Goal: Information Seeking & Learning: Learn about a topic

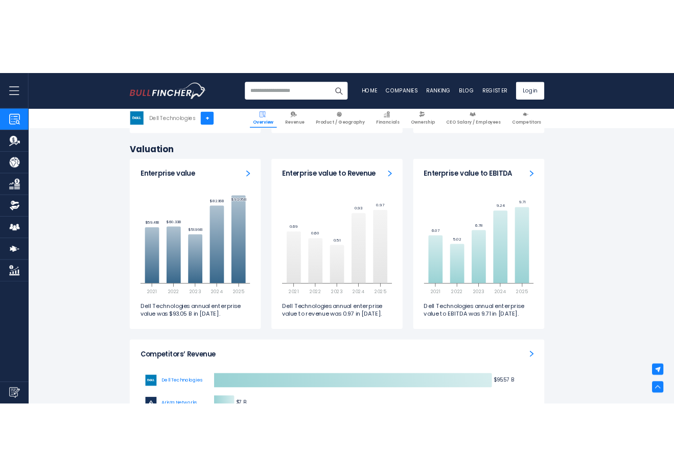
scroll to position [2473, 0]
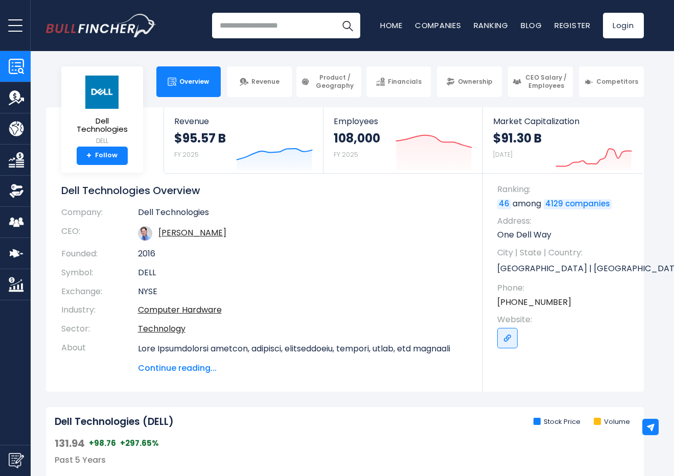
click at [250, 32] on input "search" at bounding box center [286, 26] width 148 height 26
type input "******"
click at [335, 13] on button "Search" at bounding box center [348, 26] width 26 height 26
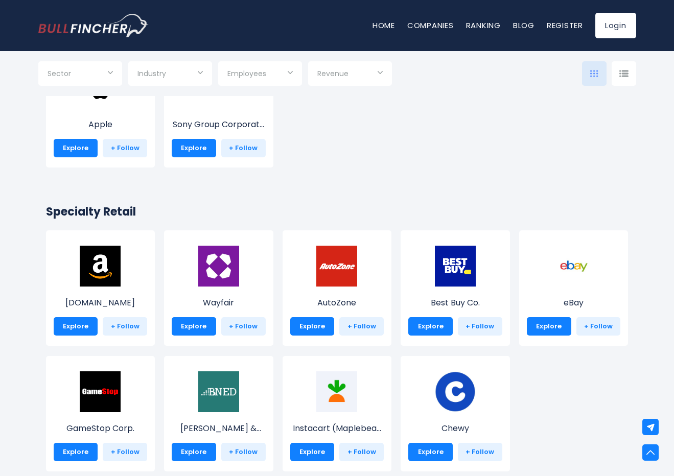
scroll to position [129, 0]
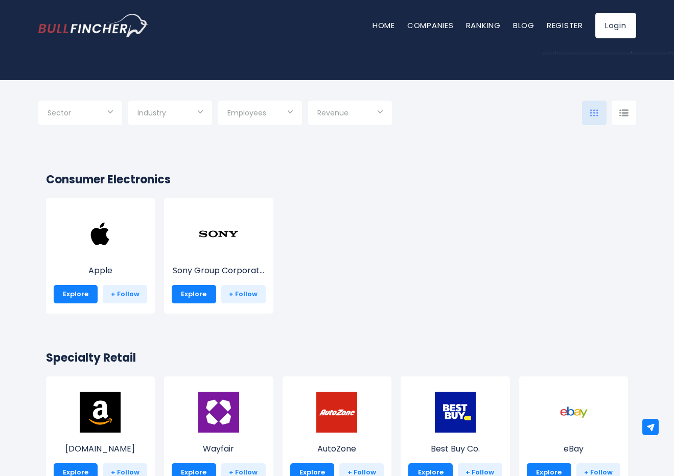
click at [109, 114] on div "Sector" at bounding box center [80, 113] width 84 height 25
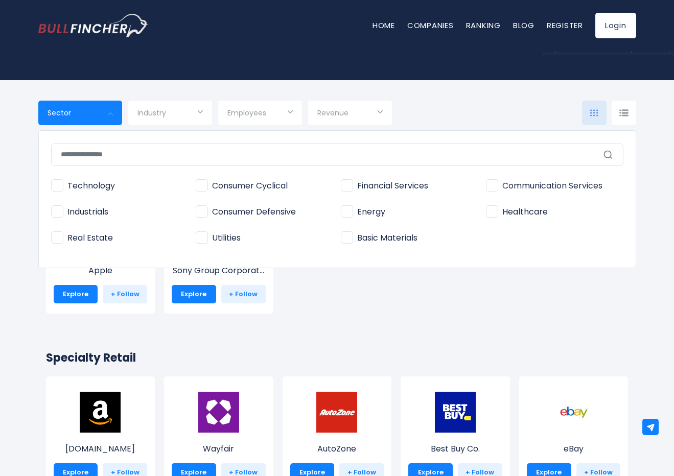
click at [208, 117] on div at bounding box center [337, 238] width 674 height 476
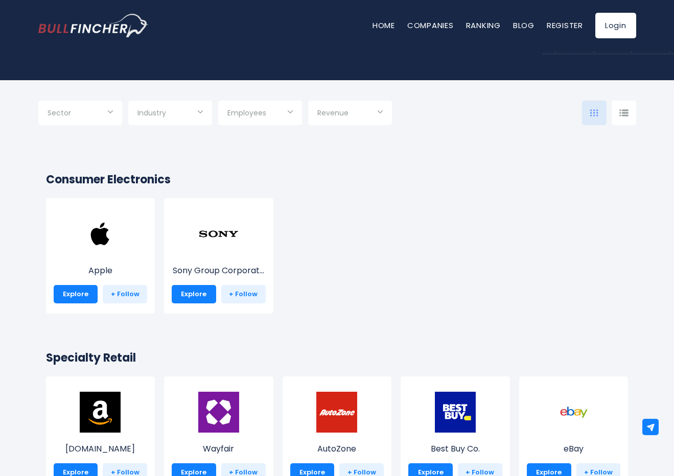
click at [283, 111] on input "Selection" at bounding box center [260, 114] width 65 height 18
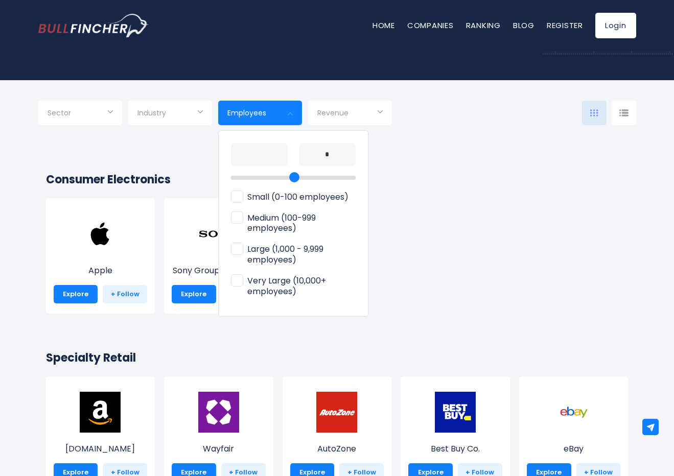
click at [52, 115] on div at bounding box center [337, 238] width 674 height 476
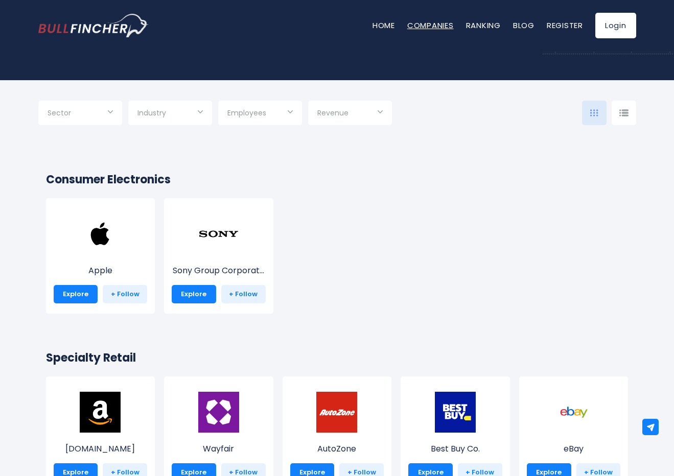
click at [442, 26] on link "Companies" at bounding box center [430, 25] width 47 height 11
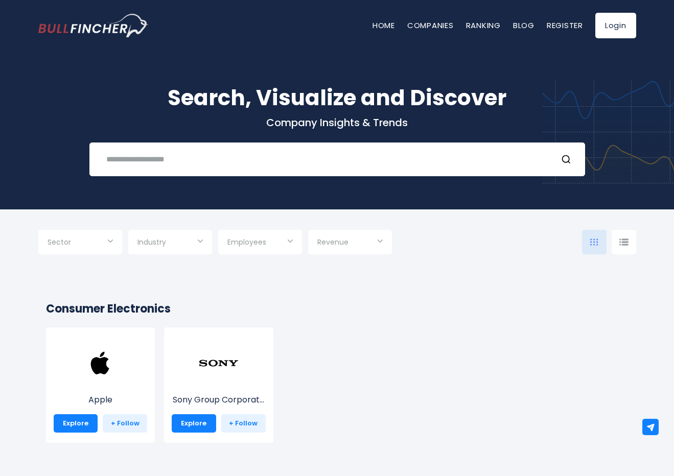
click at [270, 164] on input "text" at bounding box center [324, 159] width 449 height 19
type input "*"
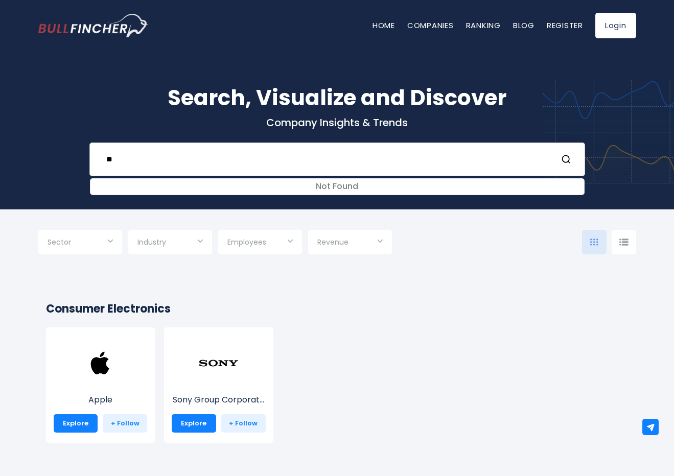
type input "*"
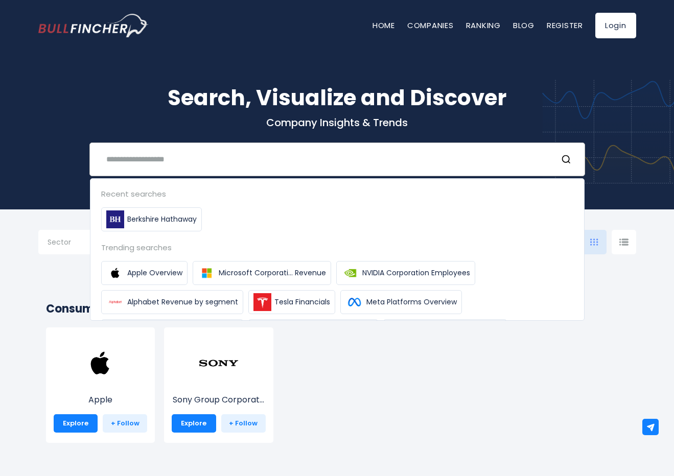
type input "*"
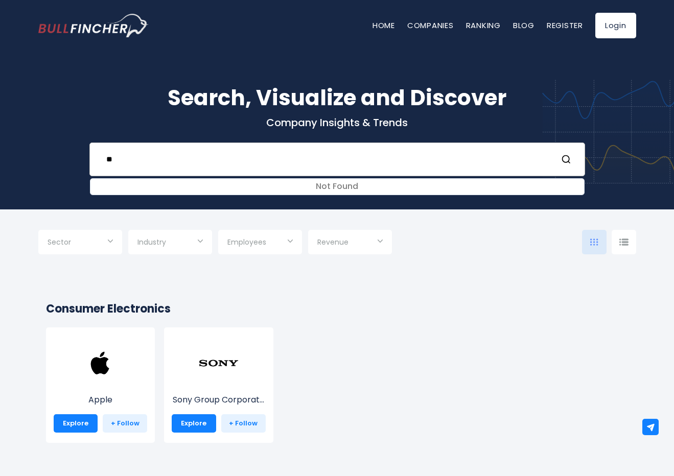
type input "*"
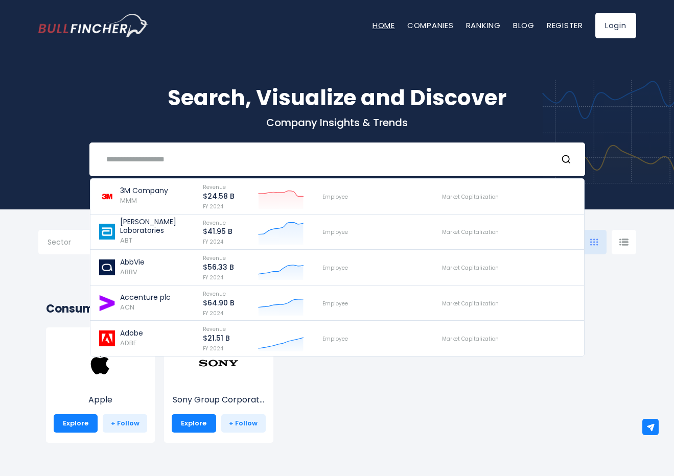
click at [375, 26] on link "Home" at bounding box center [384, 25] width 22 height 11
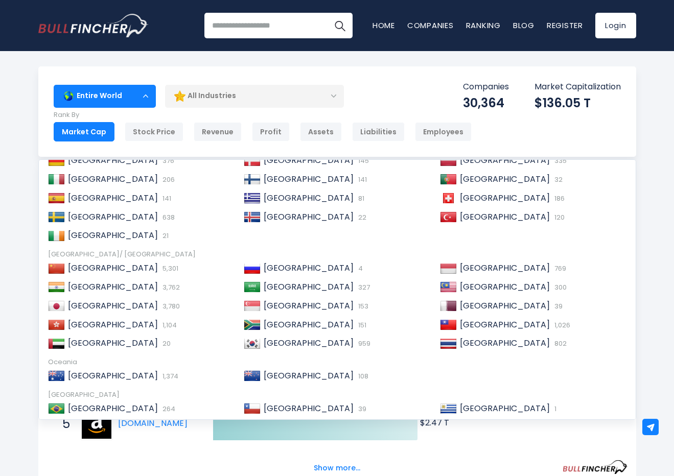
scroll to position [131, 0]
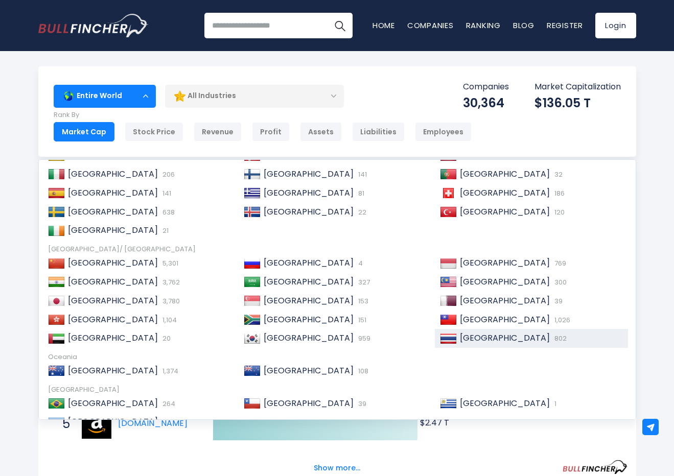
click at [477, 339] on span "[GEOGRAPHIC_DATA]" at bounding box center [505, 338] width 90 height 12
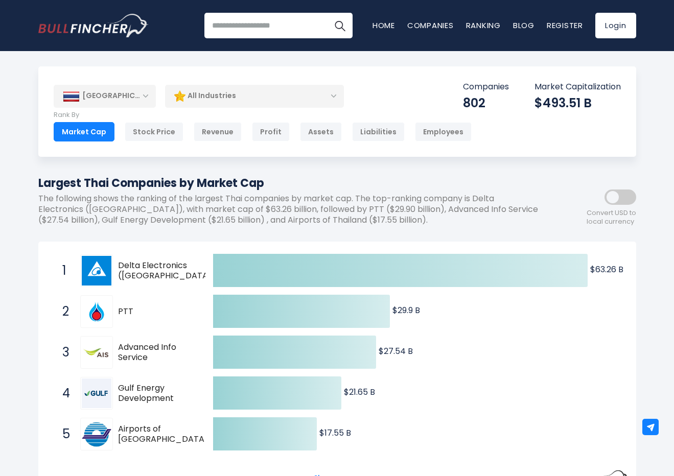
click at [107, 265] on img at bounding box center [97, 271] width 30 height 30
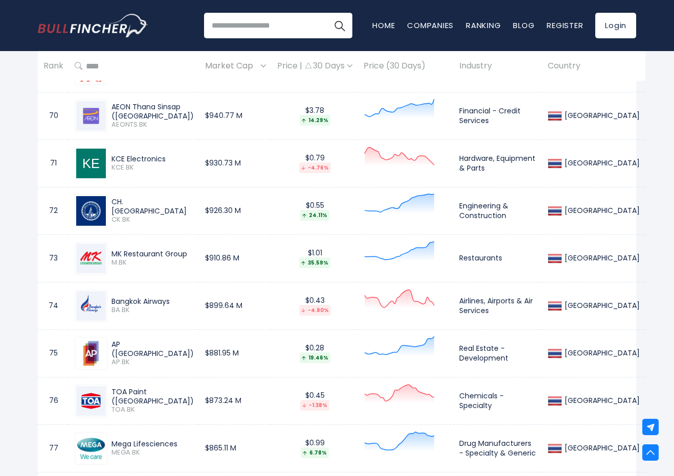
scroll to position [3583, 0]
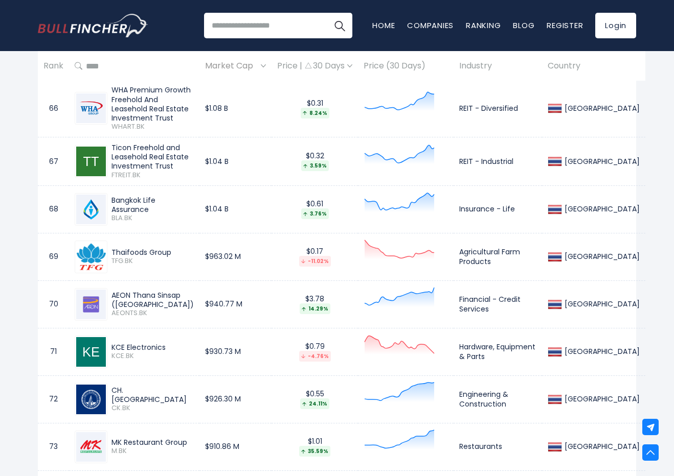
click at [130, 248] on div "Thaifoods Group" at bounding box center [152, 252] width 82 height 9
click at [86, 251] on img at bounding box center [90, 257] width 29 height 30
drag, startPoint x: 133, startPoint y: 254, endPoint x: 112, endPoint y: 255, distance: 21.0
click at [112, 257] on span "TFG.BK" at bounding box center [152, 261] width 82 height 9
copy span "TFG.BK"
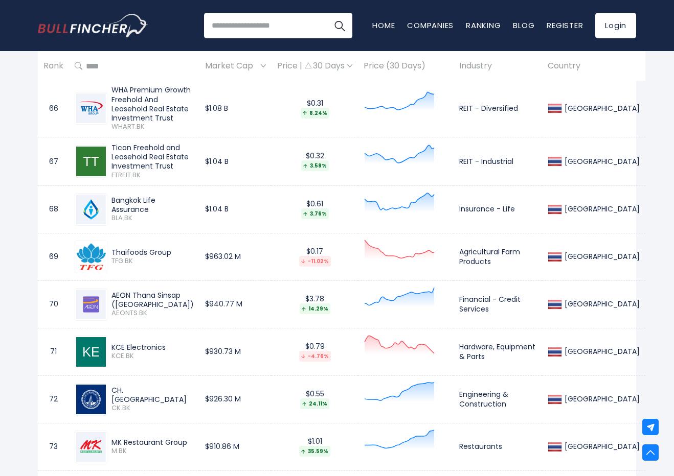
click at [73, 247] on td "Thaifoods Group TFG.BK" at bounding box center [134, 257] width 130 height 48
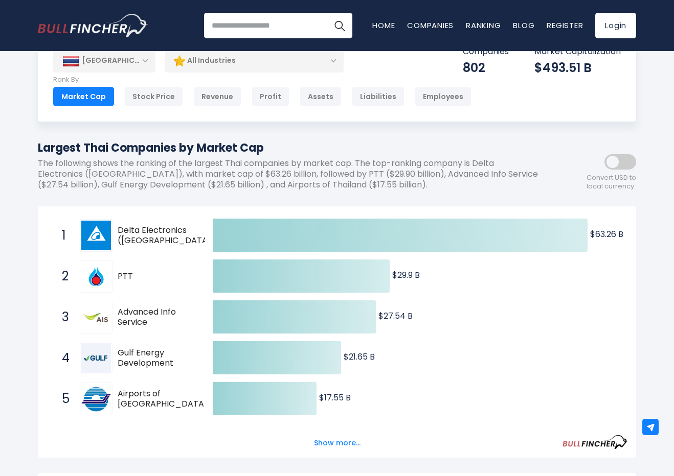
scroll to position [0, 0]
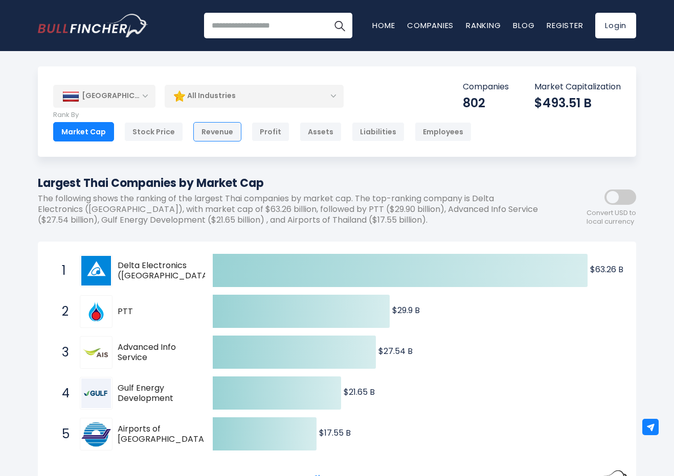
click at [216, 133] on div "Revenue" at bounding box center [217, 131] width 48 height 19
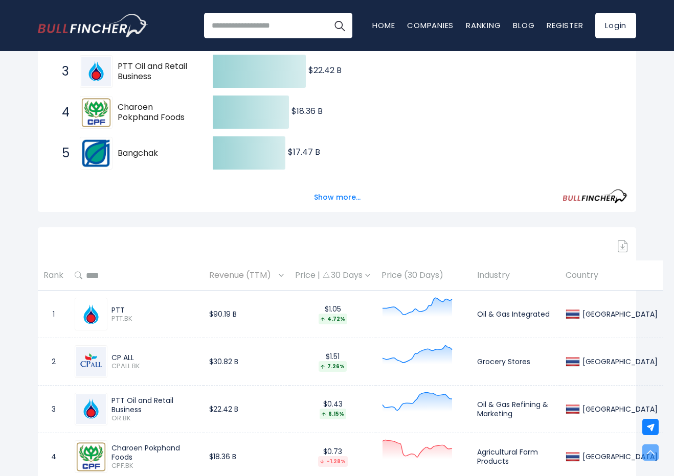
scroll to position [305, 0]
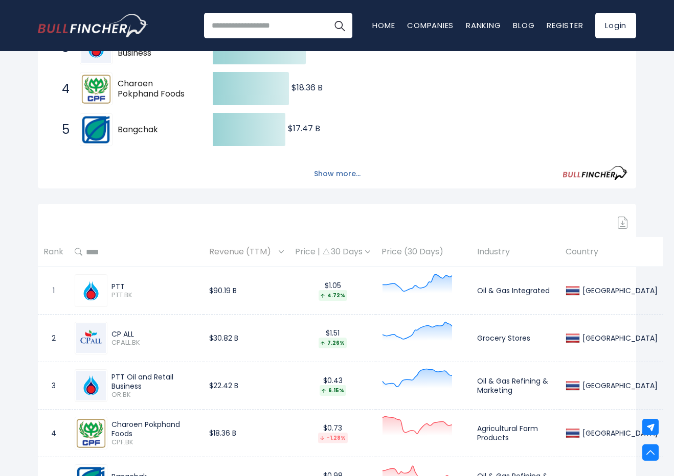
click at [350, 175] on button "Show more..." at bounding box center [337, 174] width 59 height 17
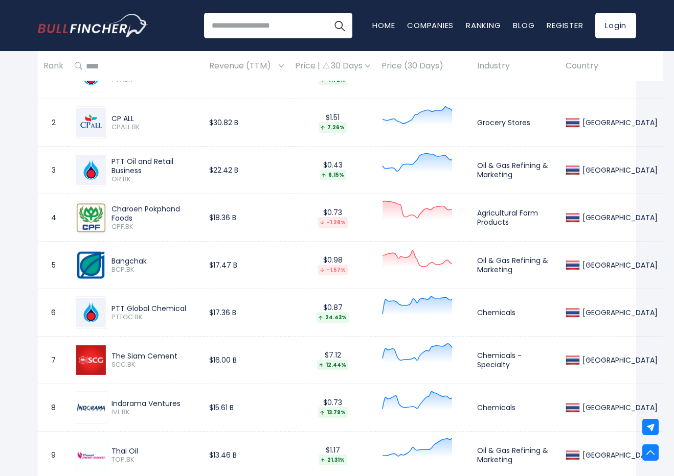
click at [379, 65] on th "Price (30 Days)" at bounding box center [424, 66] width 96 height 30
click at [323, 62] on img at bounding box center [326, 65] width 7 height 6
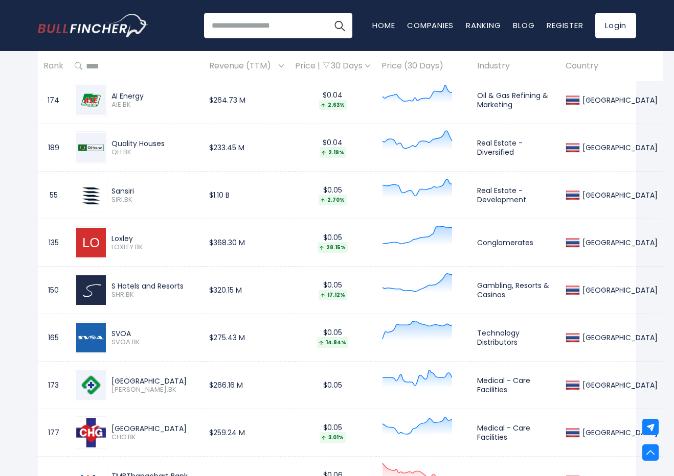
scroll to position [1827, 0]
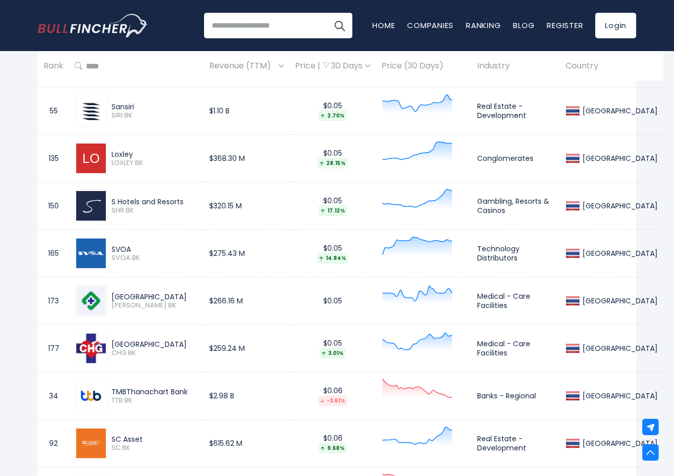
click at [120, 156] on div "Loxley" at bounding box center [154, 154] width 86 height 9
drag, startPoint x: 147, startPoint y: 163, endPoint x: 107, endPoint y: 163, distance: 39.9
click at [107, 163] on div "Loxley LOXLEY.BK" at bounding box center [152, 159] width 90 height 18
copy span "LOXLEY.BK"
click at [255, 31] on input "search" at bounding box center [278, 26] width 148 height 26
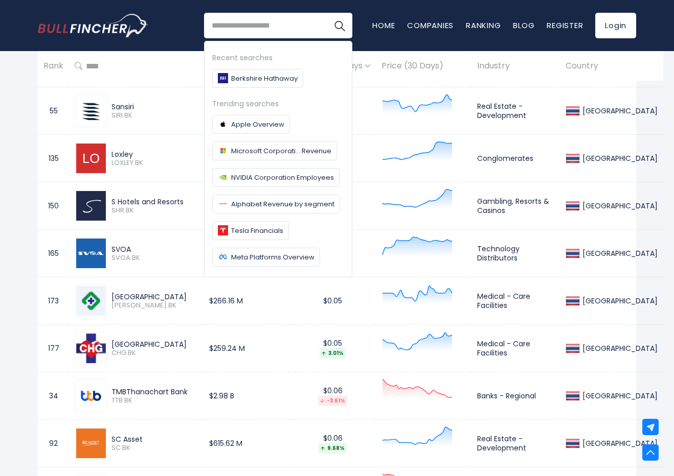
paste input "*********"
type input "*********"
click at [327, 13] on button "Search" at bounding box center [340, 26] width 26 height 26
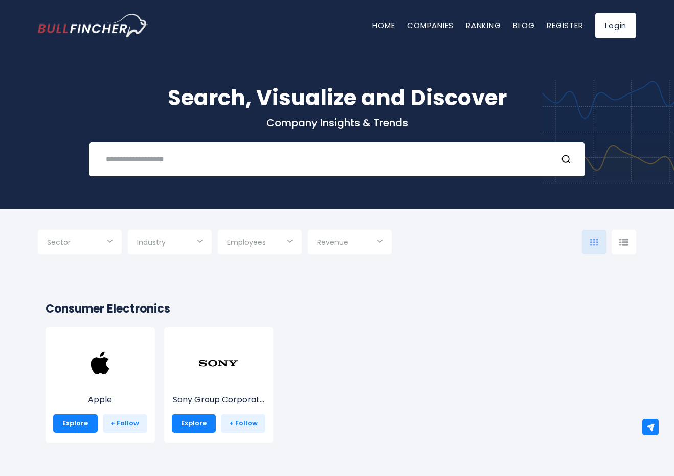
click at [194, 238] on input "Selection" at bounding box center [169, 243] width 65 height 18
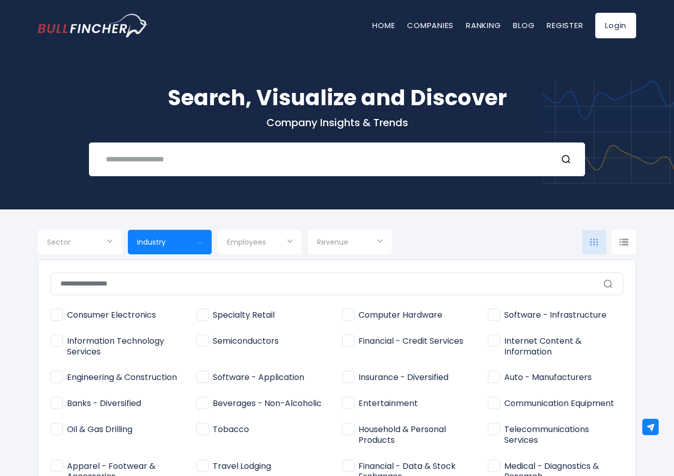
click at [107, 248] on div at bounding box center [337, 238] width 674 height 476
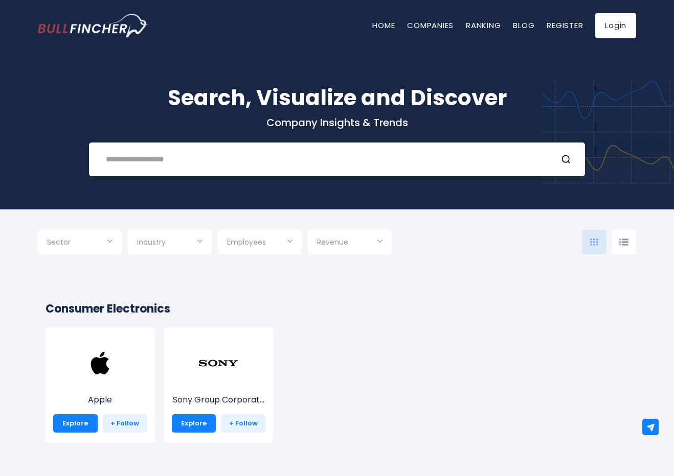
click at [112, 243] on div "Sector" at bounding box center [80, 242] width 84 height 25
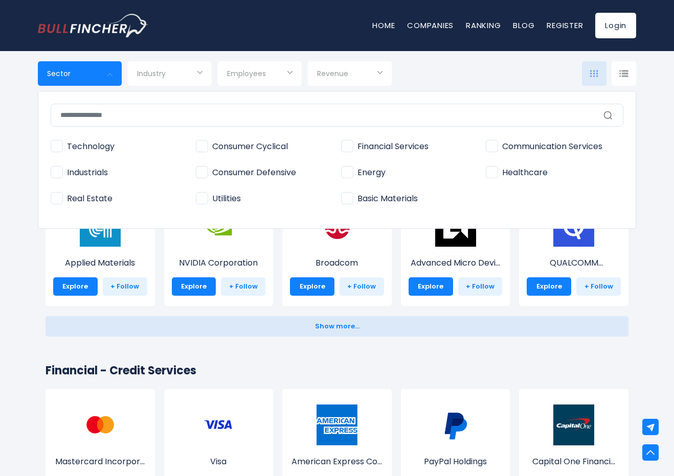
scroll to position [967, 0]
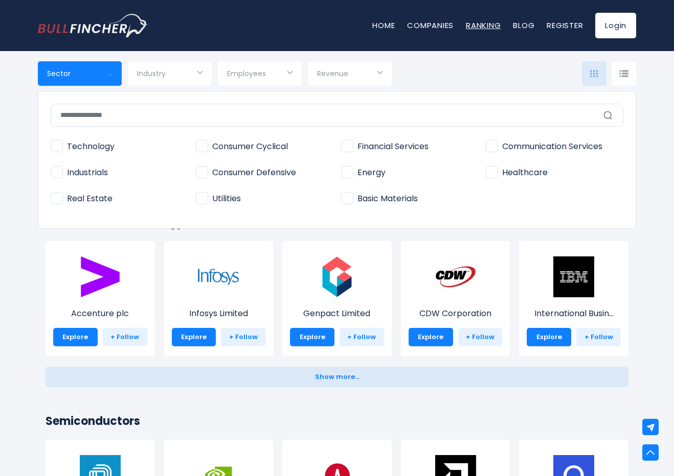
click at [493, 25] on link "Ranking" at bounding box center [483, 25] width 35 height 11
click at [428, 22] on link "Companies" at bounding box center [430, 25] width 47 height 11
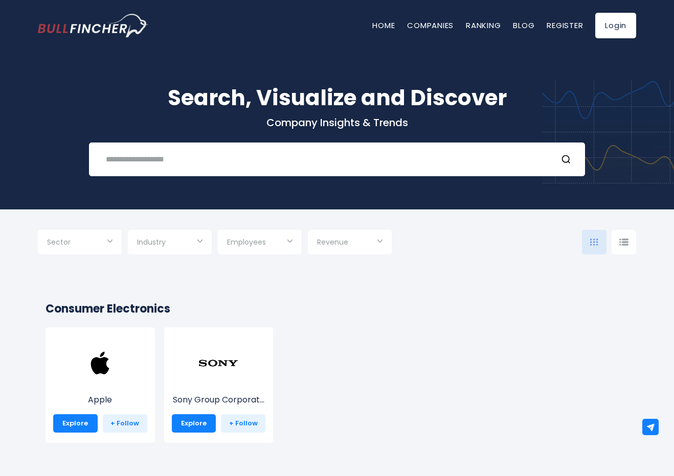
click at [624, 241] on img at bounding box center [623, 242] width 9 height 7
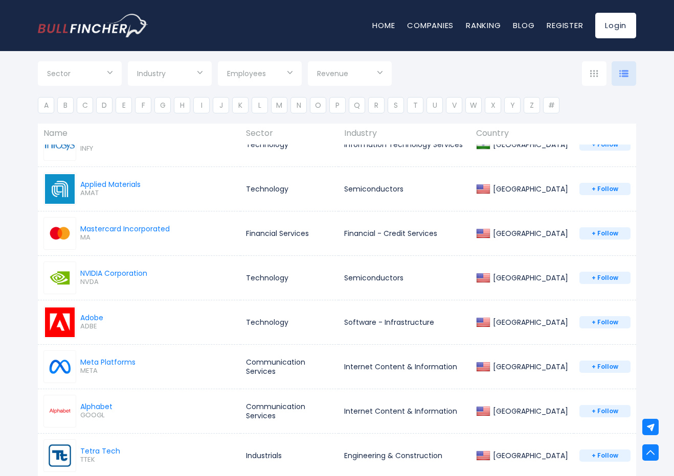
scroll to position [252, 0]
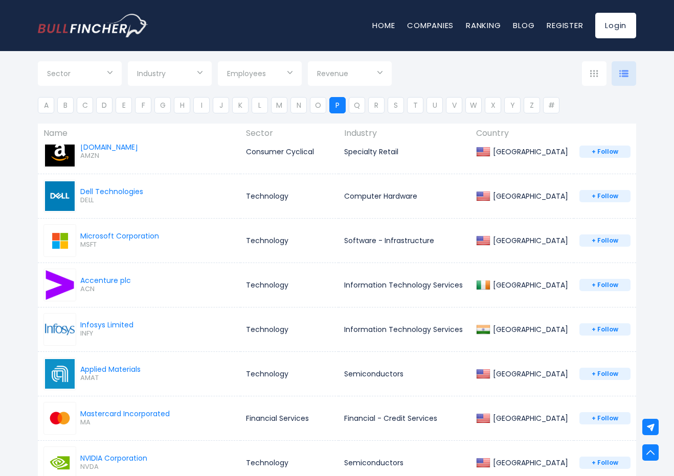
click at [334, 106] on li "P" at bounding box center [337, 105] width 16 height 16
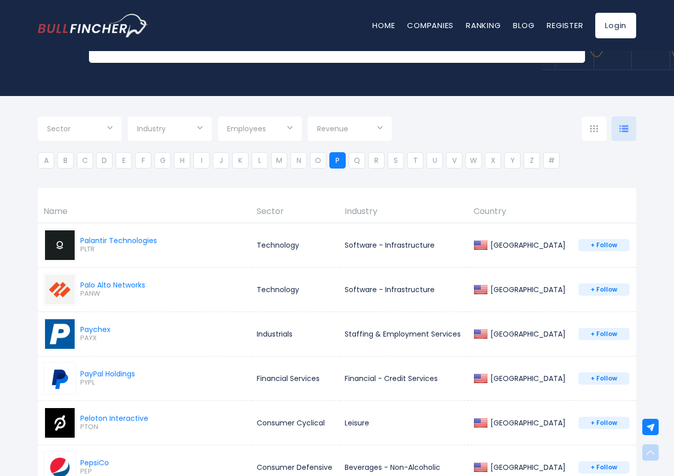
scroll to position [0, 0]
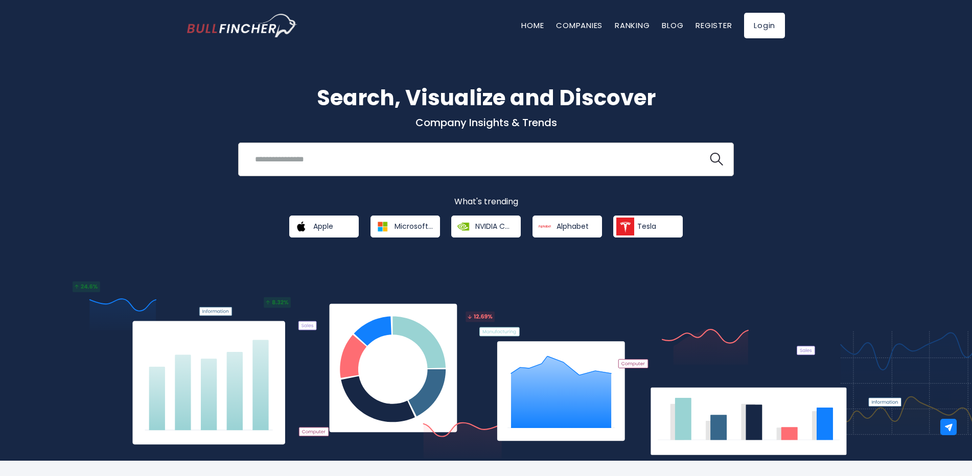
drag, startPoint x: 0, startPoint y: 0, endPoint x: 365, endPoint y: 166, distance: 400.4
click at [365, 166] on input "search" at bounding box center [473, 159] width 449 height 19
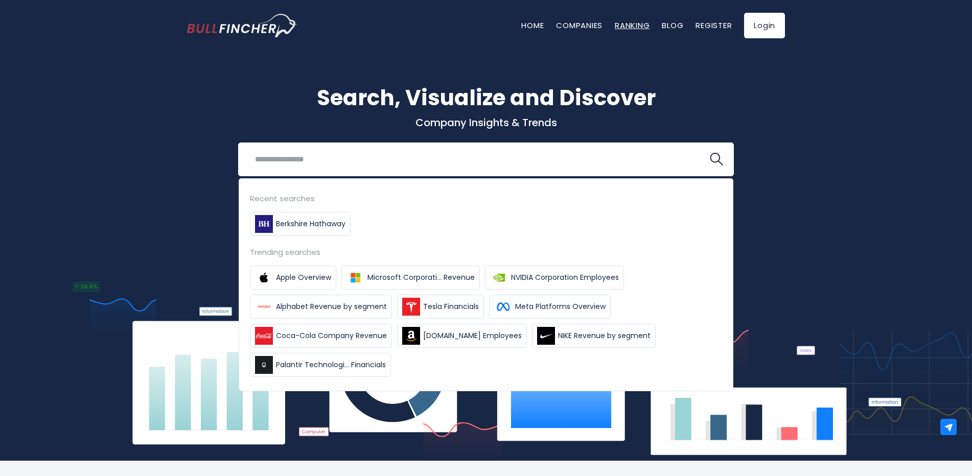
click at [647, 26] on link "Ranking" at bounding box center [632, 25] width 35 height 11
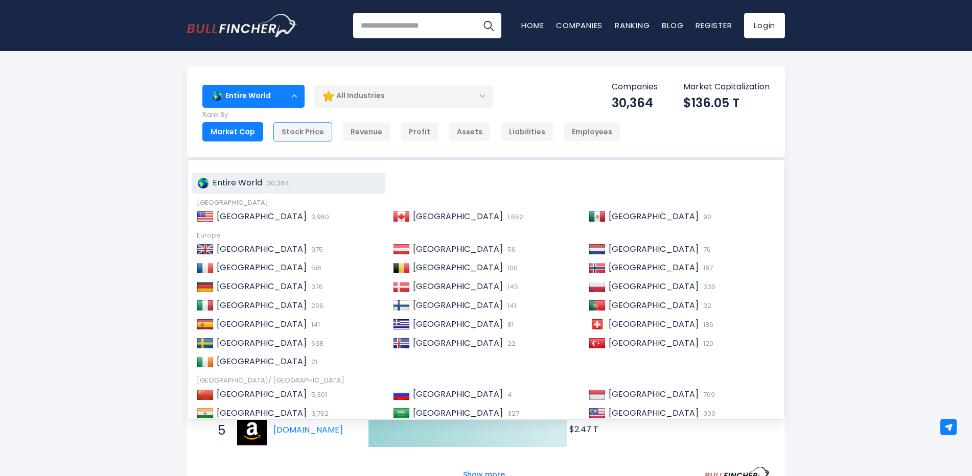
click at [297, 133] on div "Stock Price" at bounding box center [303, 131] width 59 height 19
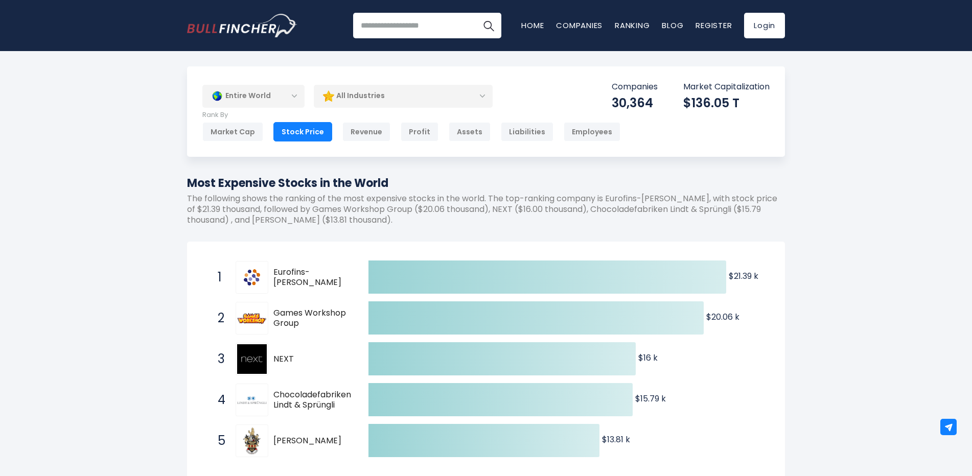
click at [285, 97] on div "Entire World" at bounding box center [253, 96] width 102 height 24
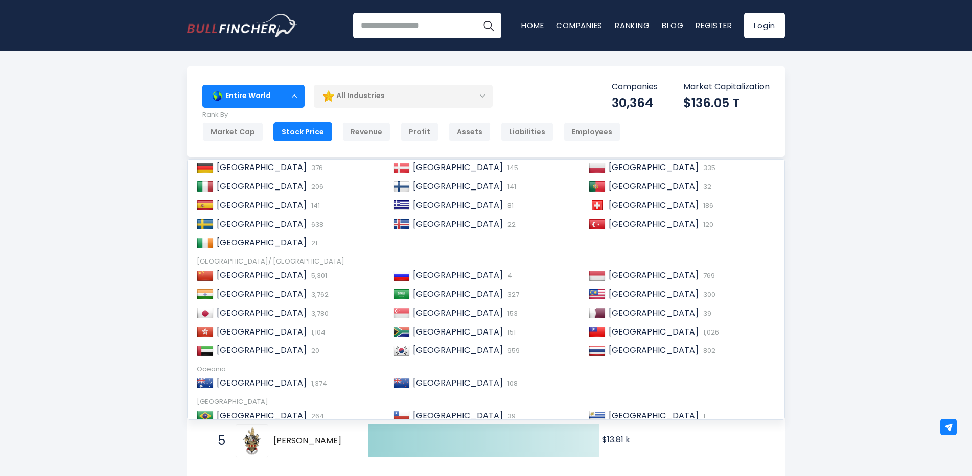
scroll to position [125, 0]
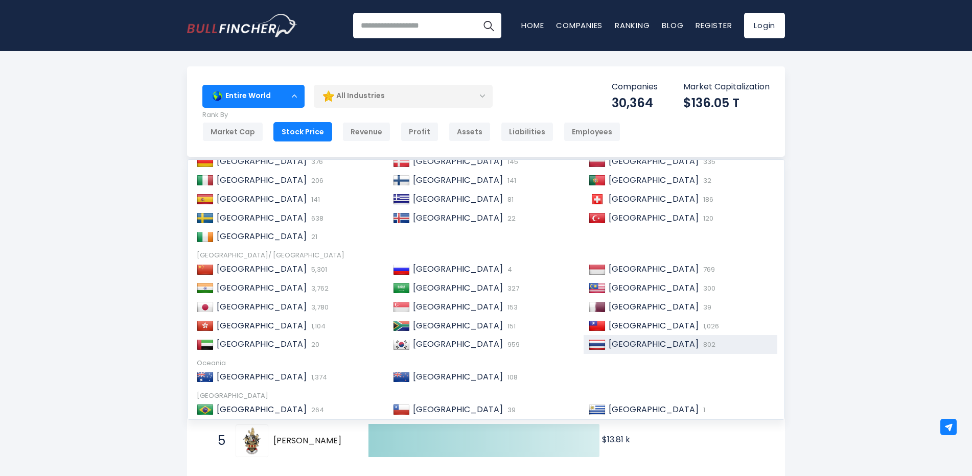
click at [618, 345] on span "Thailand" at bounding box center [654, 344] width 90 height 12
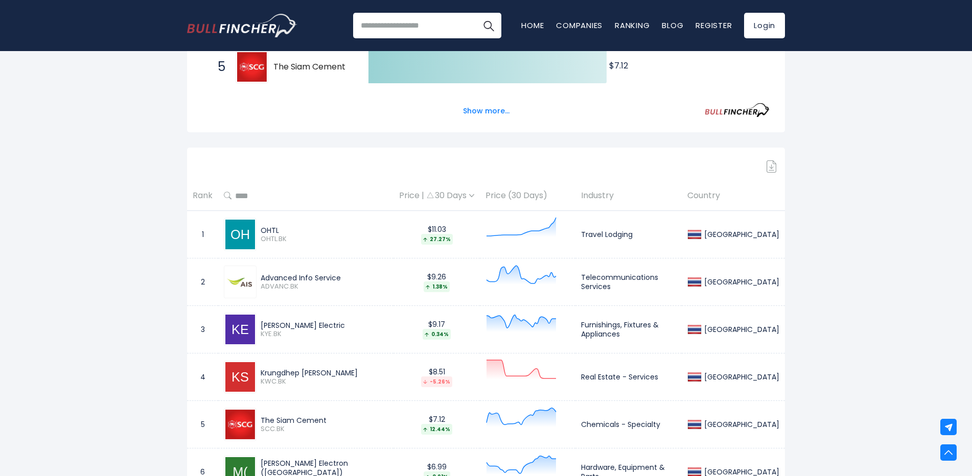
scroll to position [185, 0]
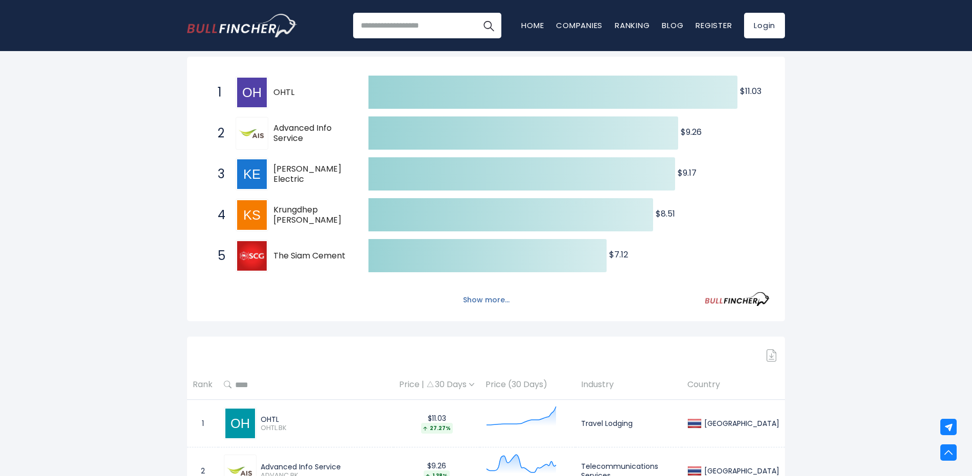
click at [492, 303] on button "Show more..." at bounding box center [486, 300] width 59 height 17
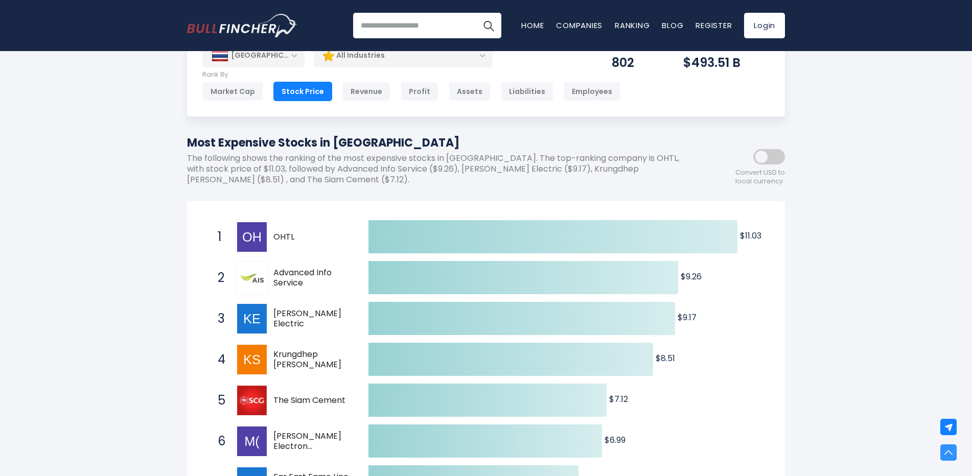
scroll to position [0, 0]
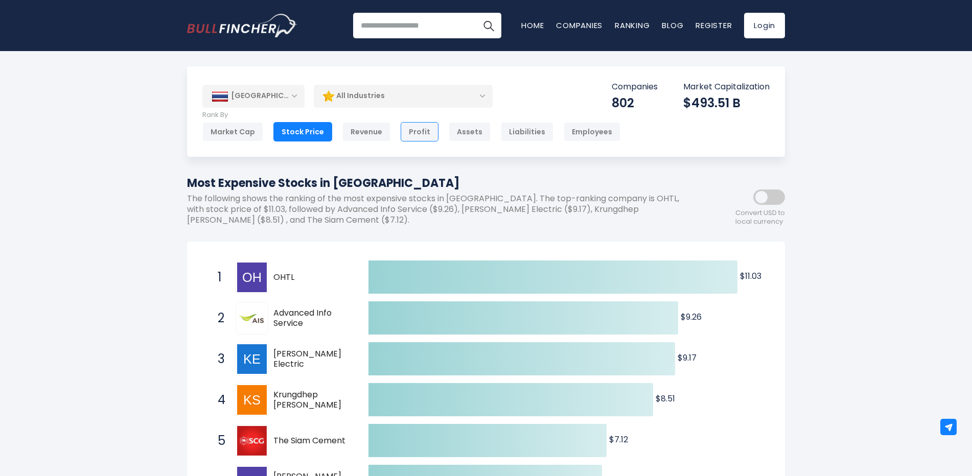
click at [422, 130] on div "Profit" at bounding box center [420, 131] width 38 height 19
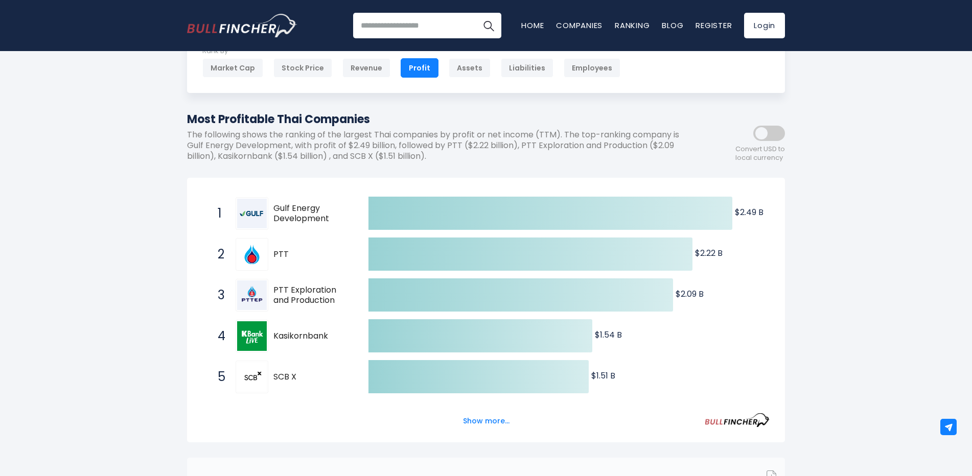
scroll to position [85, 0]
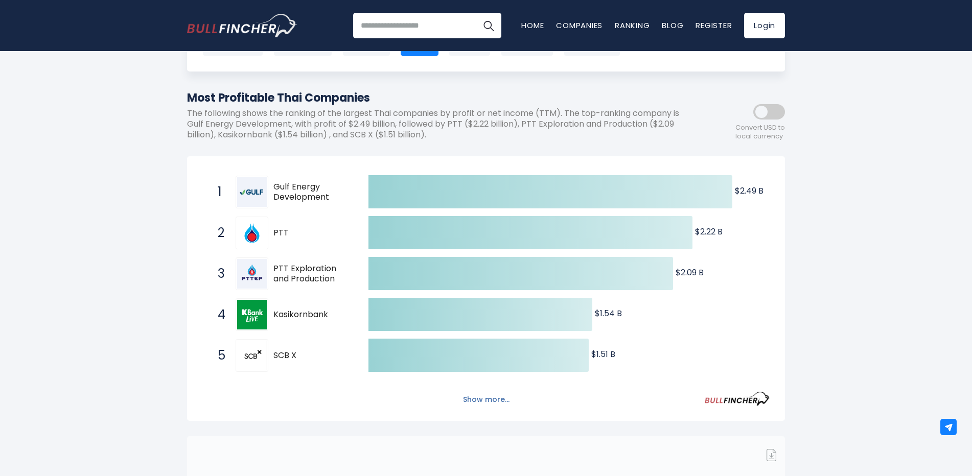
click at [487, 400] on button "Show more..." at bounding box center [486, 400] width 59 height 17
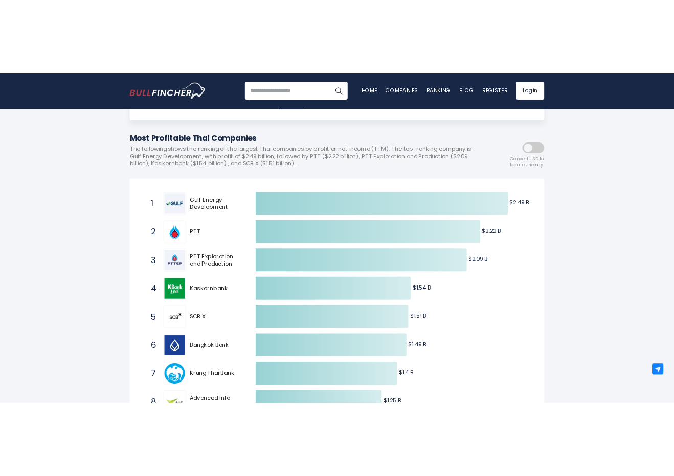
scroll to position [0, 0]
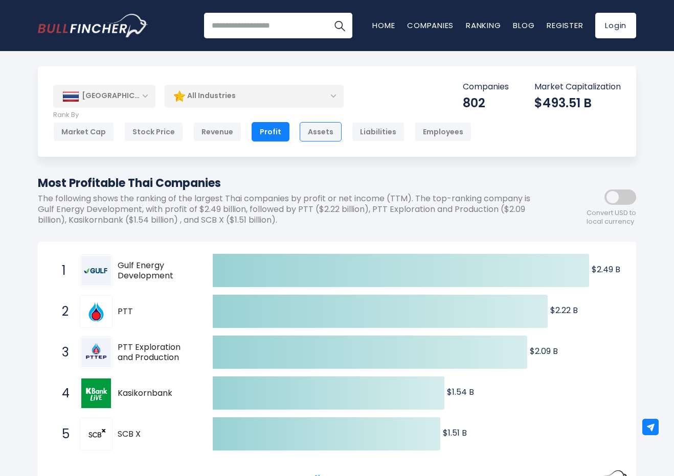
click at [307, 131] on div "Assets" at bounding box center [321, 131] width 42 height 19
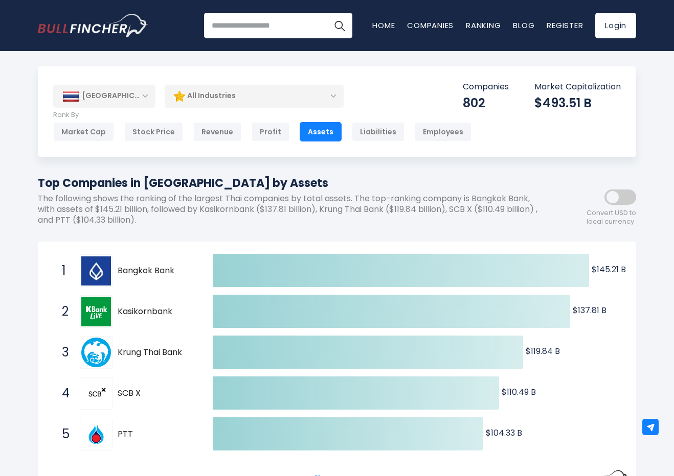
click at [618, 200] on span at bounding box center [620, 197] width 32 height 15
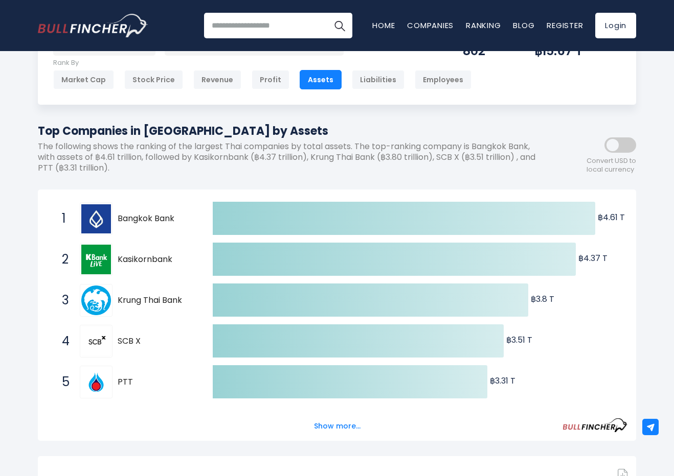
scroll to position [56, 0]
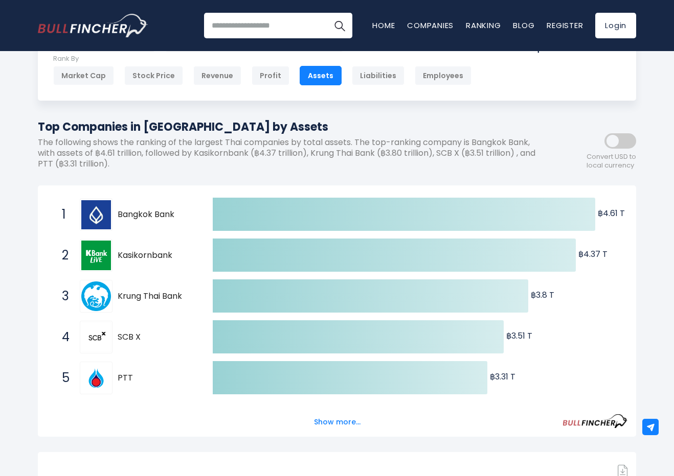
click at [615, 143] on span at bounding box center [620, 140] width 32 height 15
click at [605, 142] on span at bounding box center [620, 140] width 32 height 15
click at [376, 78] on div "Liabilities" at bounding box center [378, 75] width 53 height 19
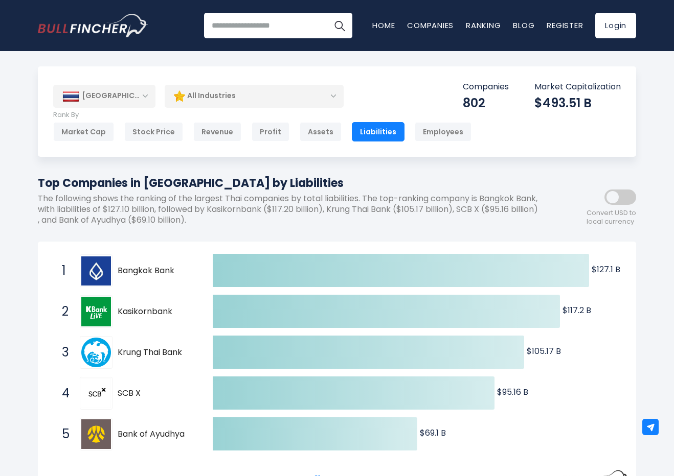
click at [623, 201] on span at bounding box center [620, 197] width 32 height 15
click at [621, 206] on div "Convert USD to local currency" at bounding box center [590, 204] width 92 height 44
click at [620, 201] on span at bounding box center [620, 197] width 32 height 15
click at [620, 200] on span at bounding box center [620, 197] width 32 height 15
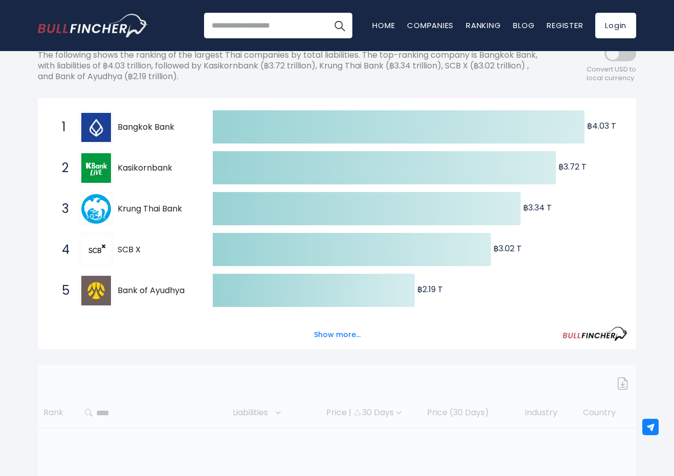
scroll to position [149, 0]
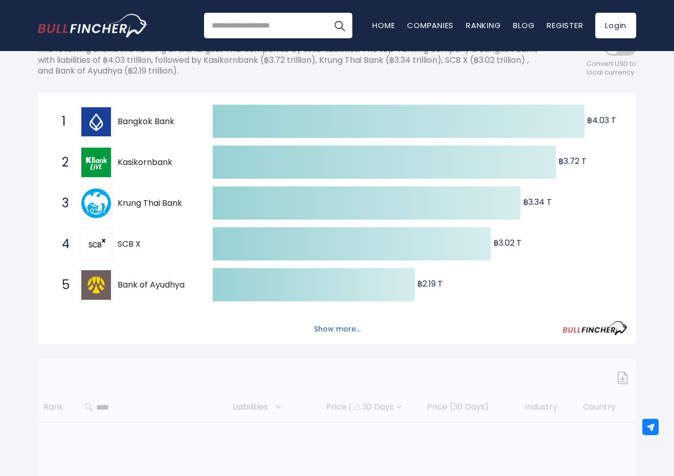
click at [322, 335] on button "Show more..." at bounding box center [337, 329] width 59 height 17
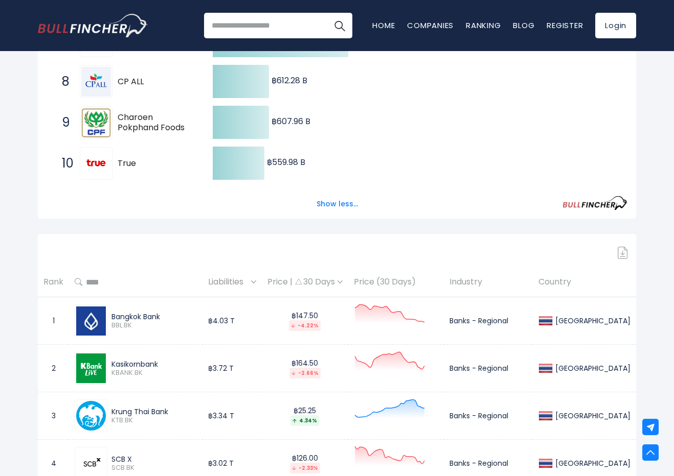
scroll to position [626, 0]
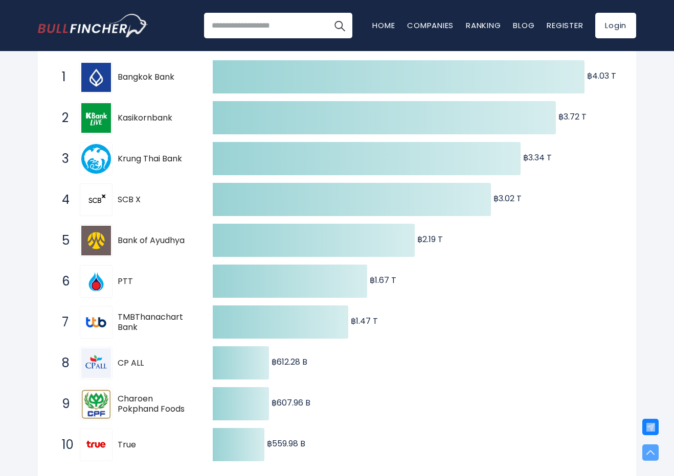
scroll to position [38, 0]
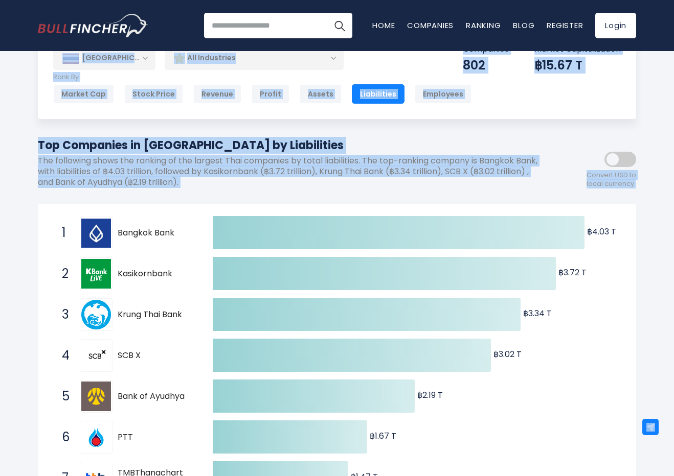
click at [488, 118] on div "[GEOGRAPHIC_DATA] Entire World 30,364 [GEOGRAPHIC_DATA] United States 3,960" at bounding box center [337, 74] width 598 height 90
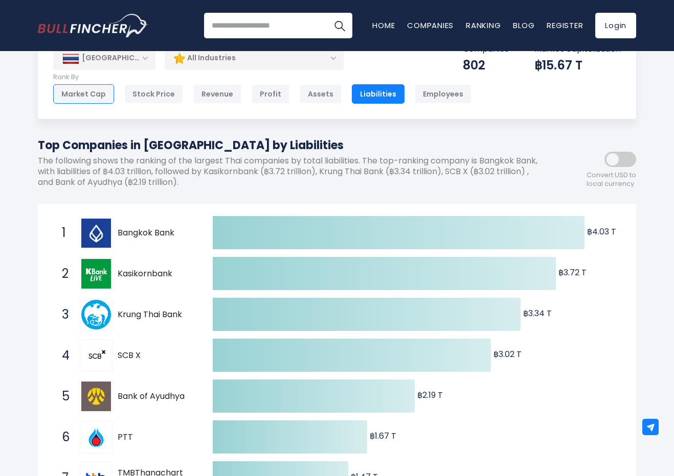
click at [88, 96] on div "Market Cap" at bounding box center [83, 93] width 61 height 19
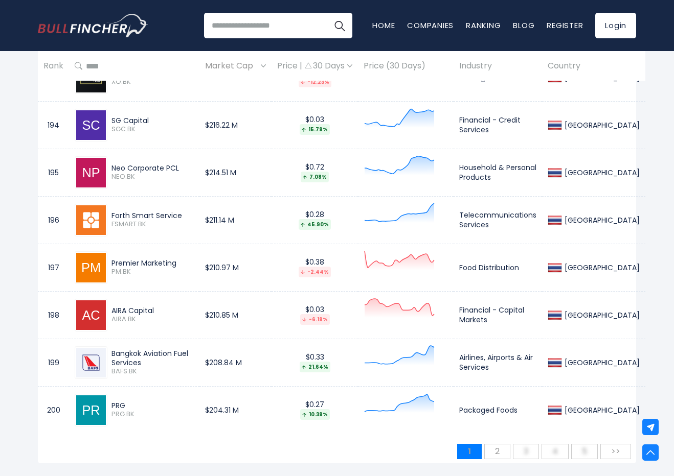
scroll to position [9834, 0]
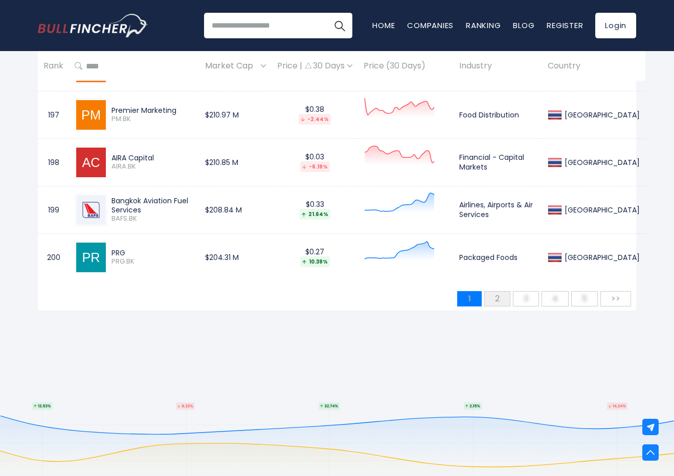
click at [504, 290] on span "2" at bounding box center [497, 298] width 15 height 17
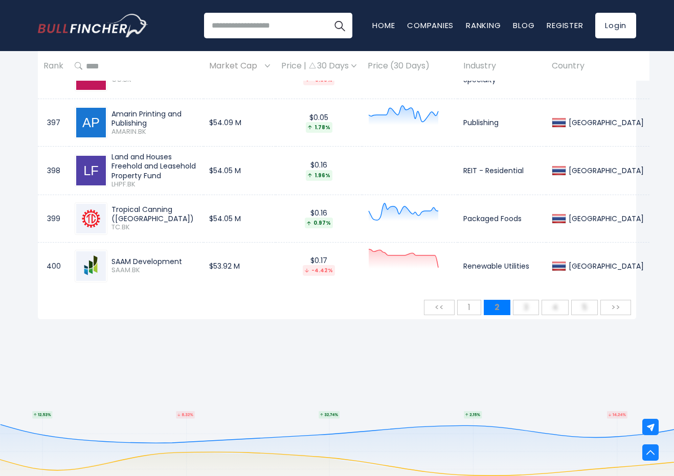
scroll to position [9897, 0]
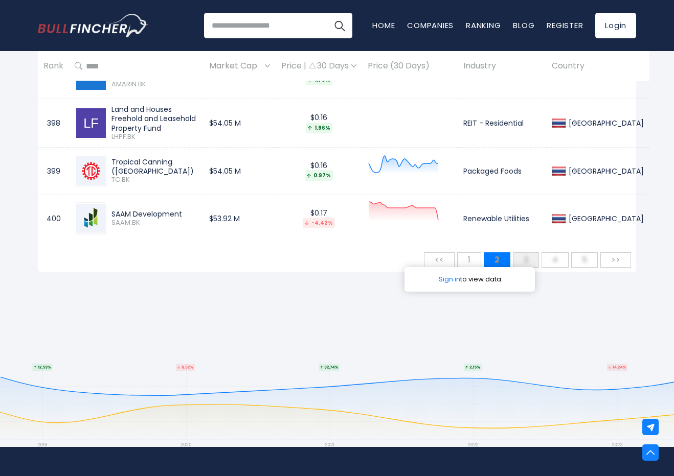
click at [529, 252] on span "3" at bounding box center [525, 260] width 15 height 17
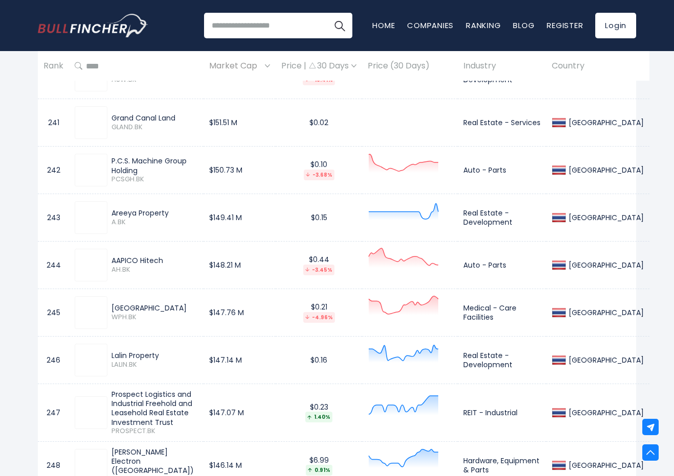
scroll to position [0, 0]
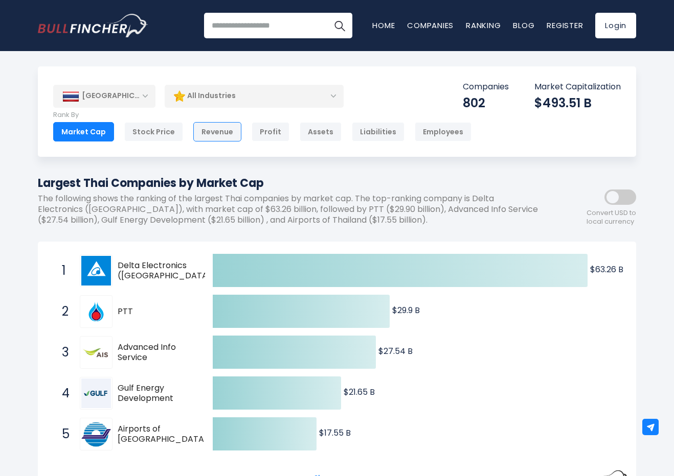
click at [228, 138] on div "Revenue" at bounding box center [217, 131] width 48 height 19
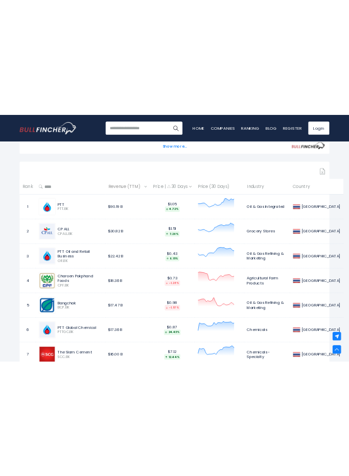
scroll to position [426, 0]
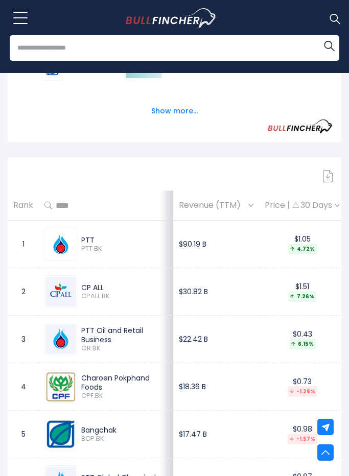
drag, startPoint x: 235, startPoint y: 104, endPoint x: 249, endPoint y: 158, distance: 56.2
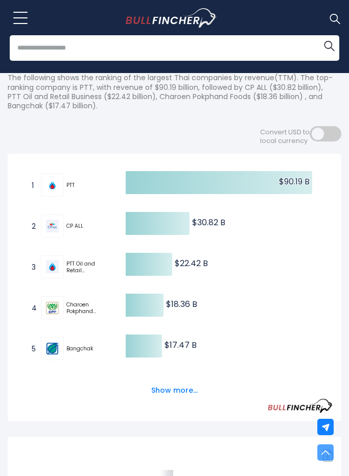
scroll to position [0, 0]
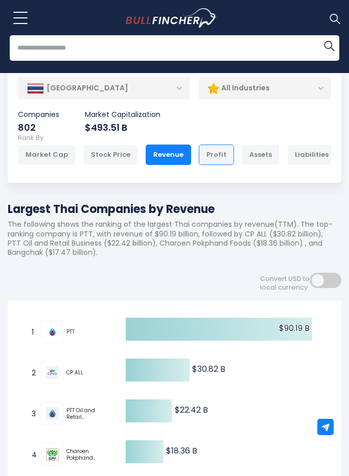
click at [208, 161] on div "Profit" at bounding box center [216, 155] width 35 height 20
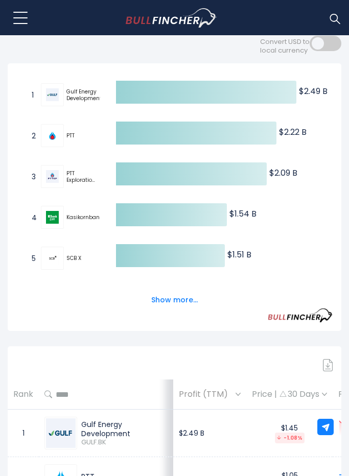
scroll to position [5, 0]
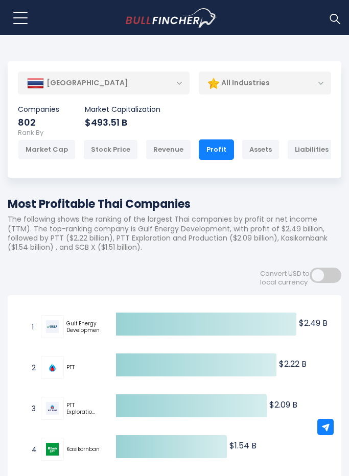
click at [326, 278] on span at bounding box center [326, 275] width 32 height 15
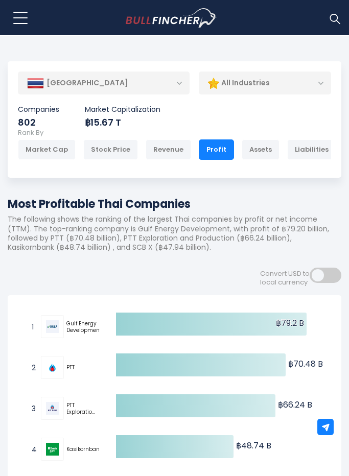
click at [335, 283] on span at bounding box center [326, 275] width 32 height 15
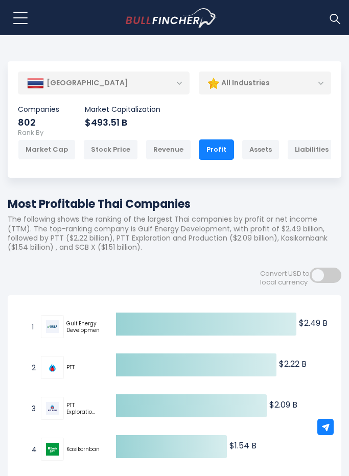
click at [326, 280] on span at bounding box center [326, 275] width 32 height 15
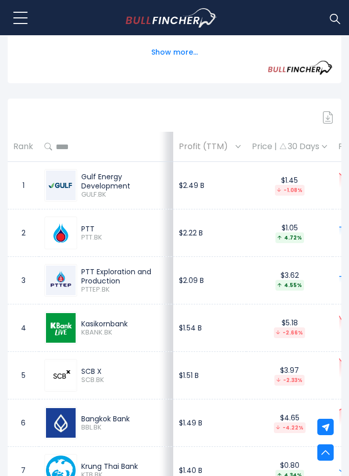
scroll to position [239, 0]
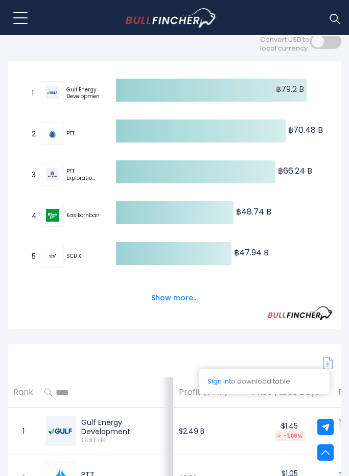
click at [330, 366] on img at bounding box center [328, 363] width 10 height 12
click at [187, 303] on button "Show more..." at bounding box center [174, 298] width 59 height 17
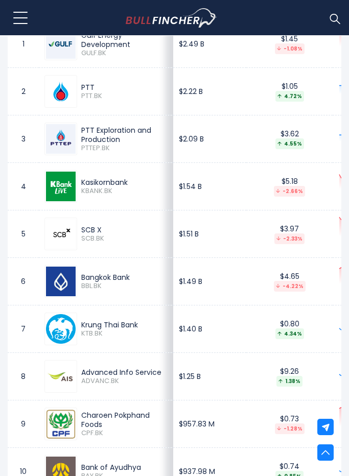
scroll to position [1078, 0]
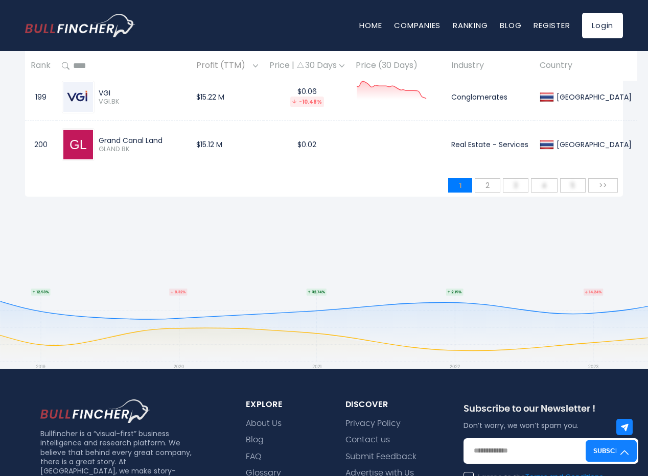
scroll to position [9781, 0]
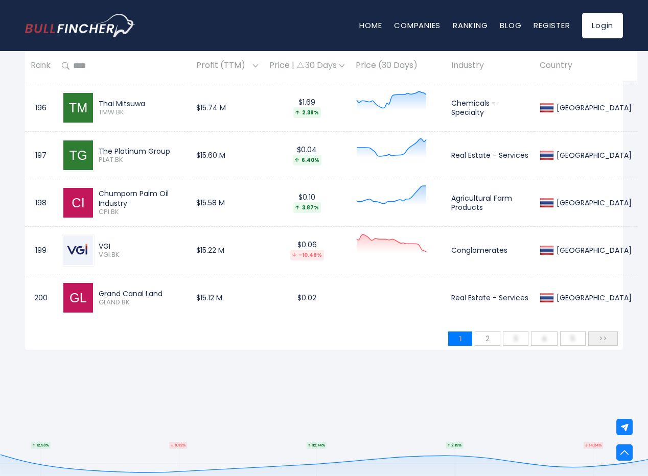
click at [349, 331] on span ">>" at bounding box center [603, 338] width 18 height 15
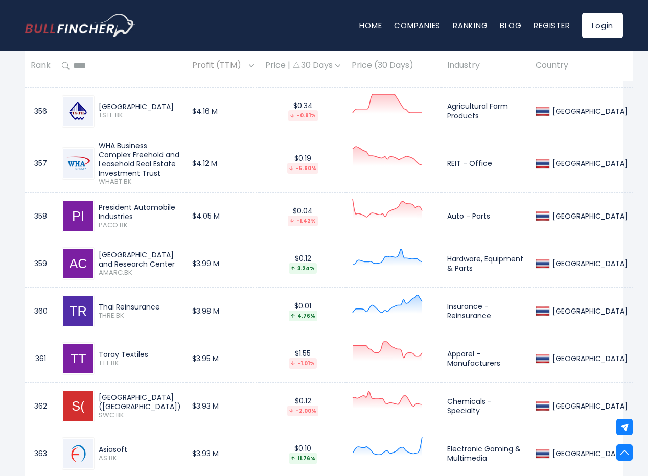
scroll to position [7880, 0]
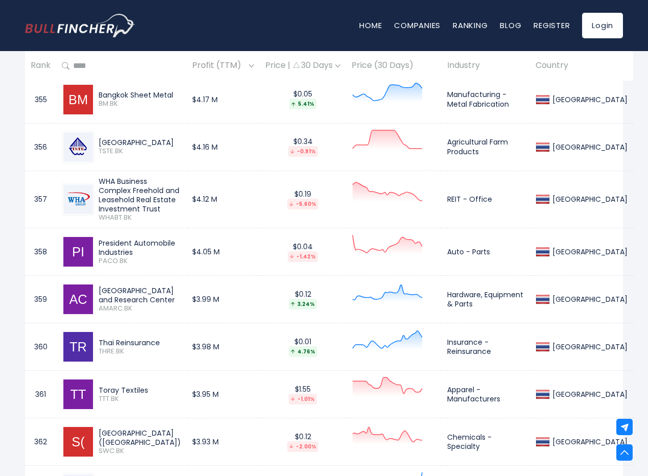
click at [317, 299] on div "3.24%" at bounding box center [303, 304] width 28 height 11
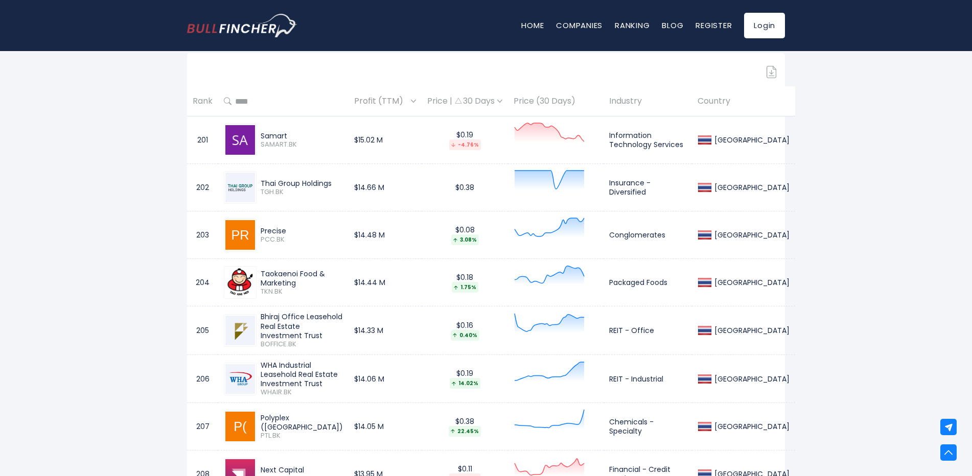
scroll to position [385, 0]
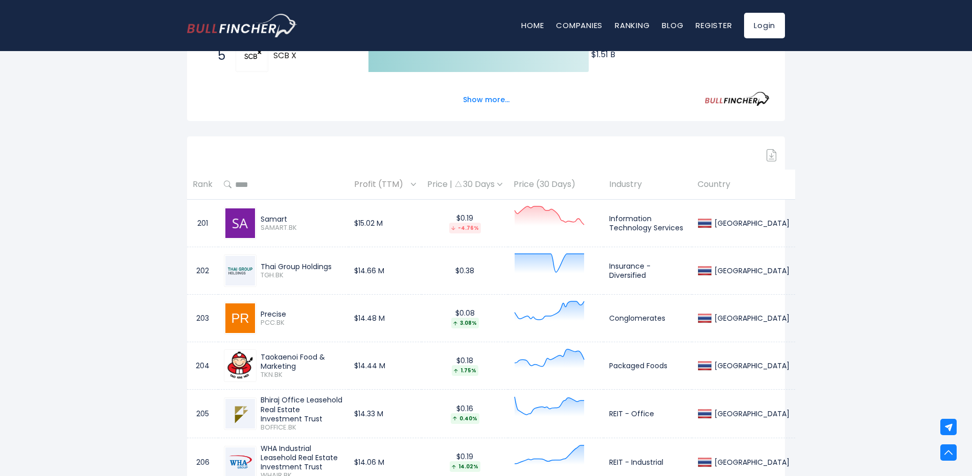
click at [349, 215] on icon at bounding box center [550, 216] width 70 height 19
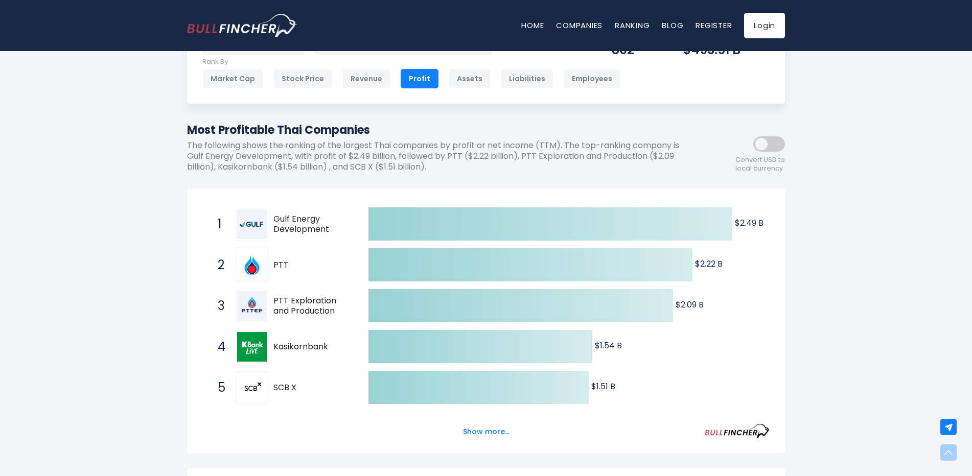
scroll to position [0, 0]
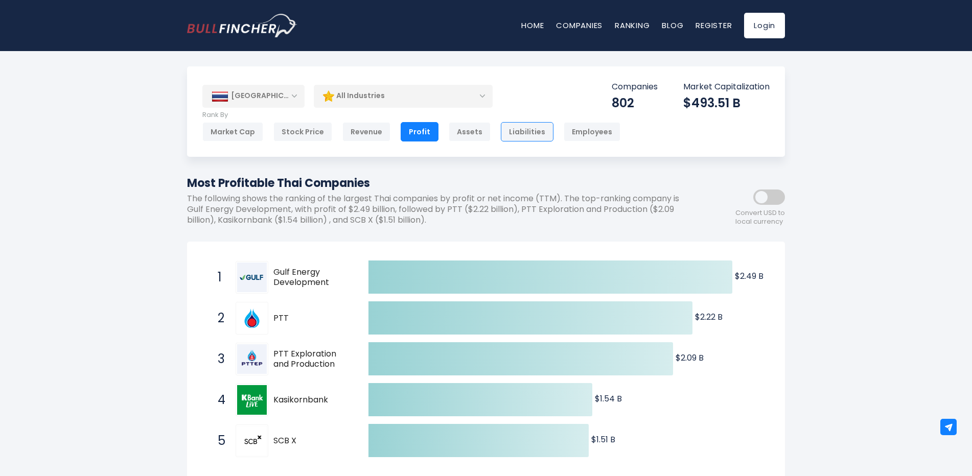
click at [349, 133] on div "Liabilities" at bounding box center [527, 131] width 53 height 19
